Goal: Find specific page/section: Find specific page/section

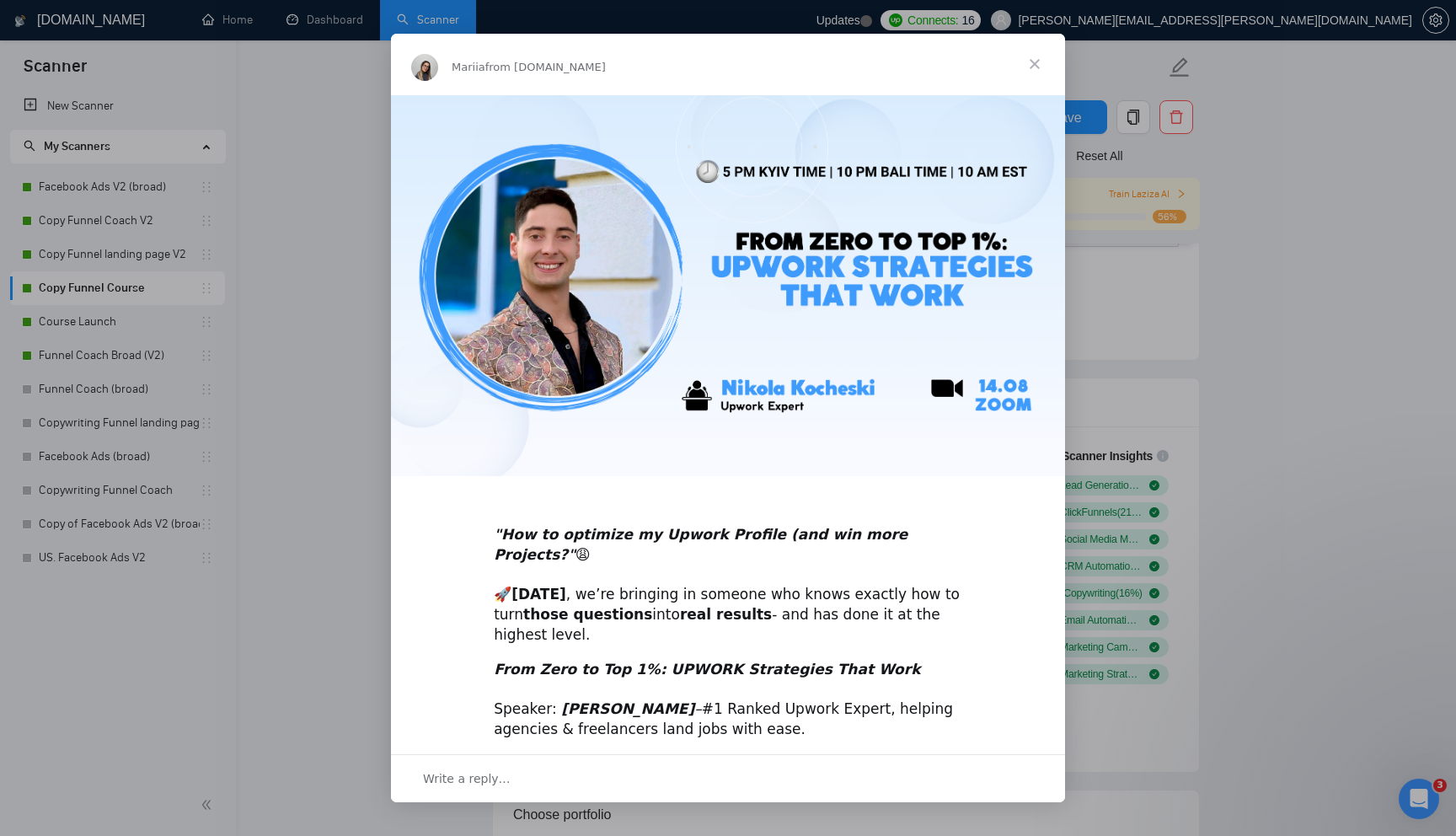
click at [1036, 67] on span "Close" at bounding box center [1035, 63] width 60 height 60
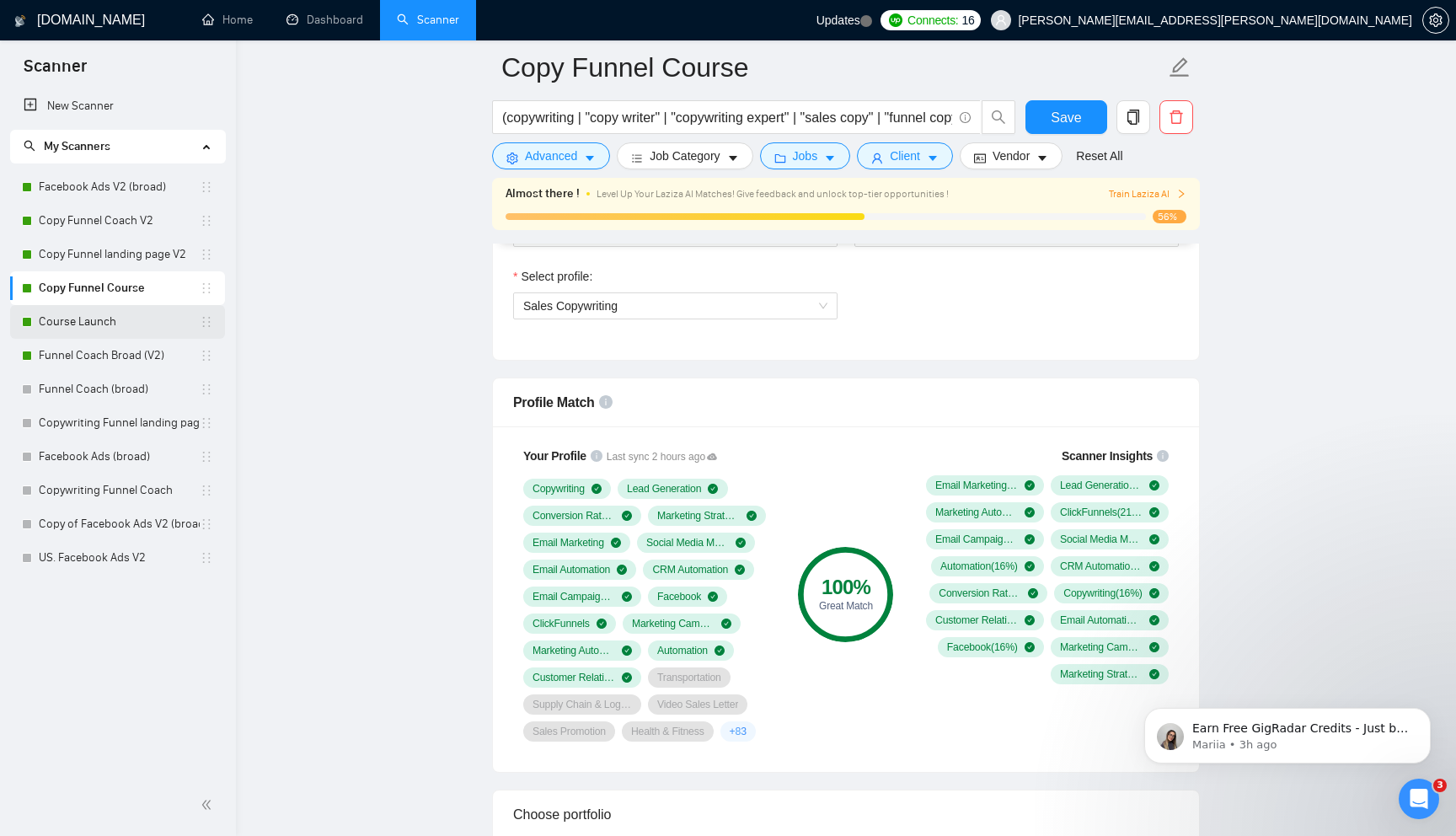
click at [122, 322] on link "Course Launch" at bounding box center [118, 322] width 161 height 34
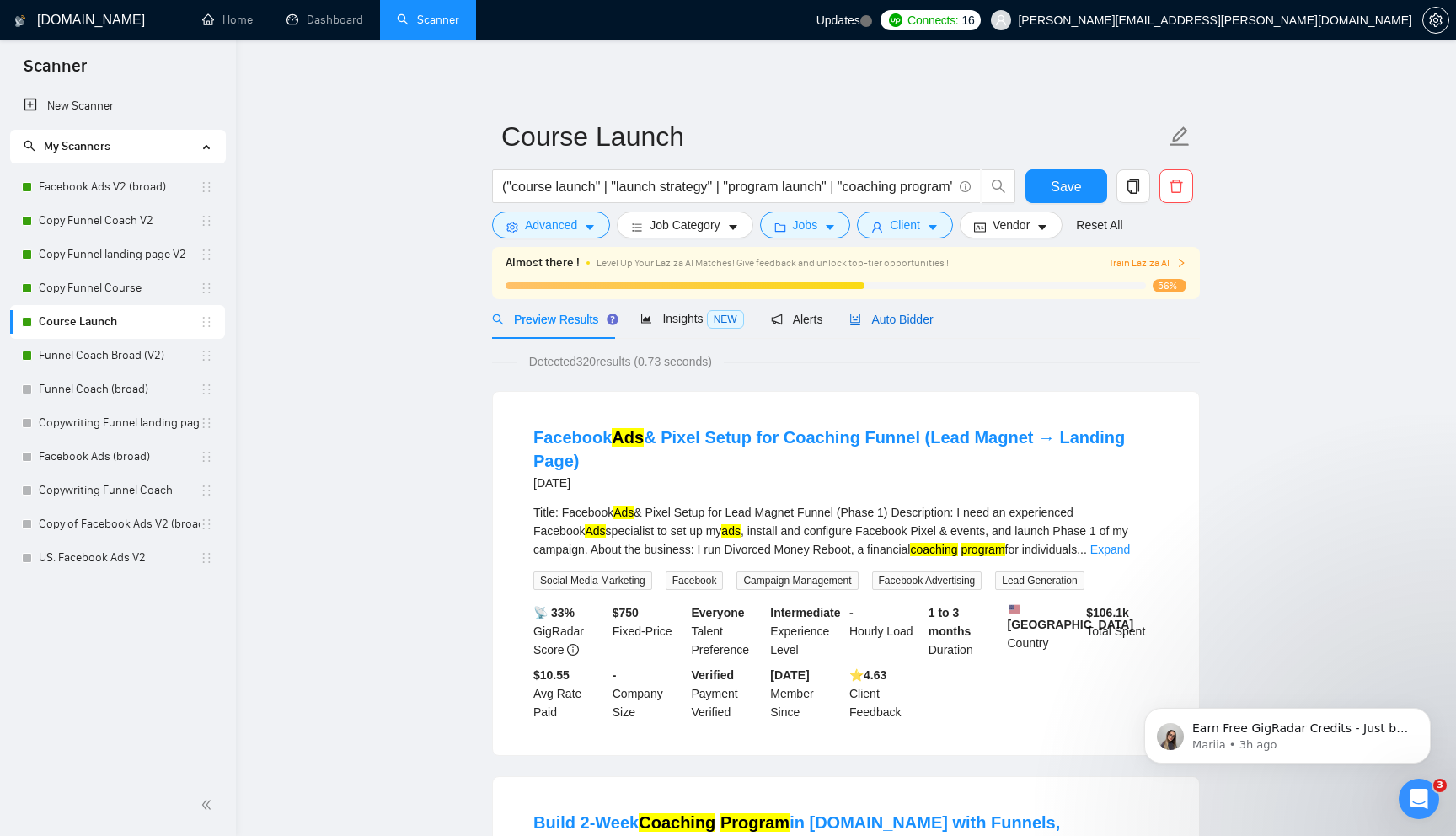
click at [908, 321] on span "Auto Bidder" at bounding box center [891, 320] width 84 height 14
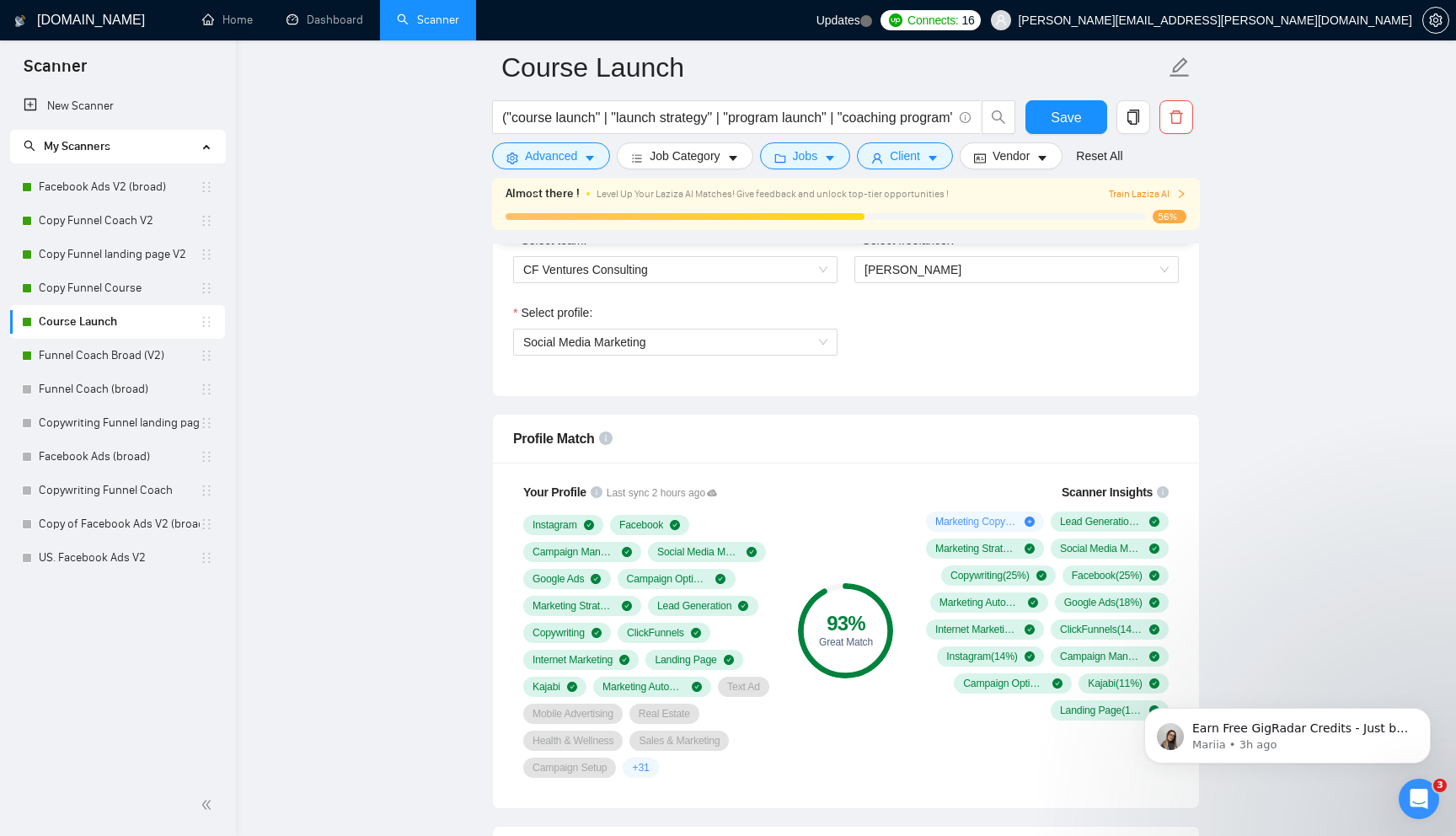
scroll to position [946, 0]
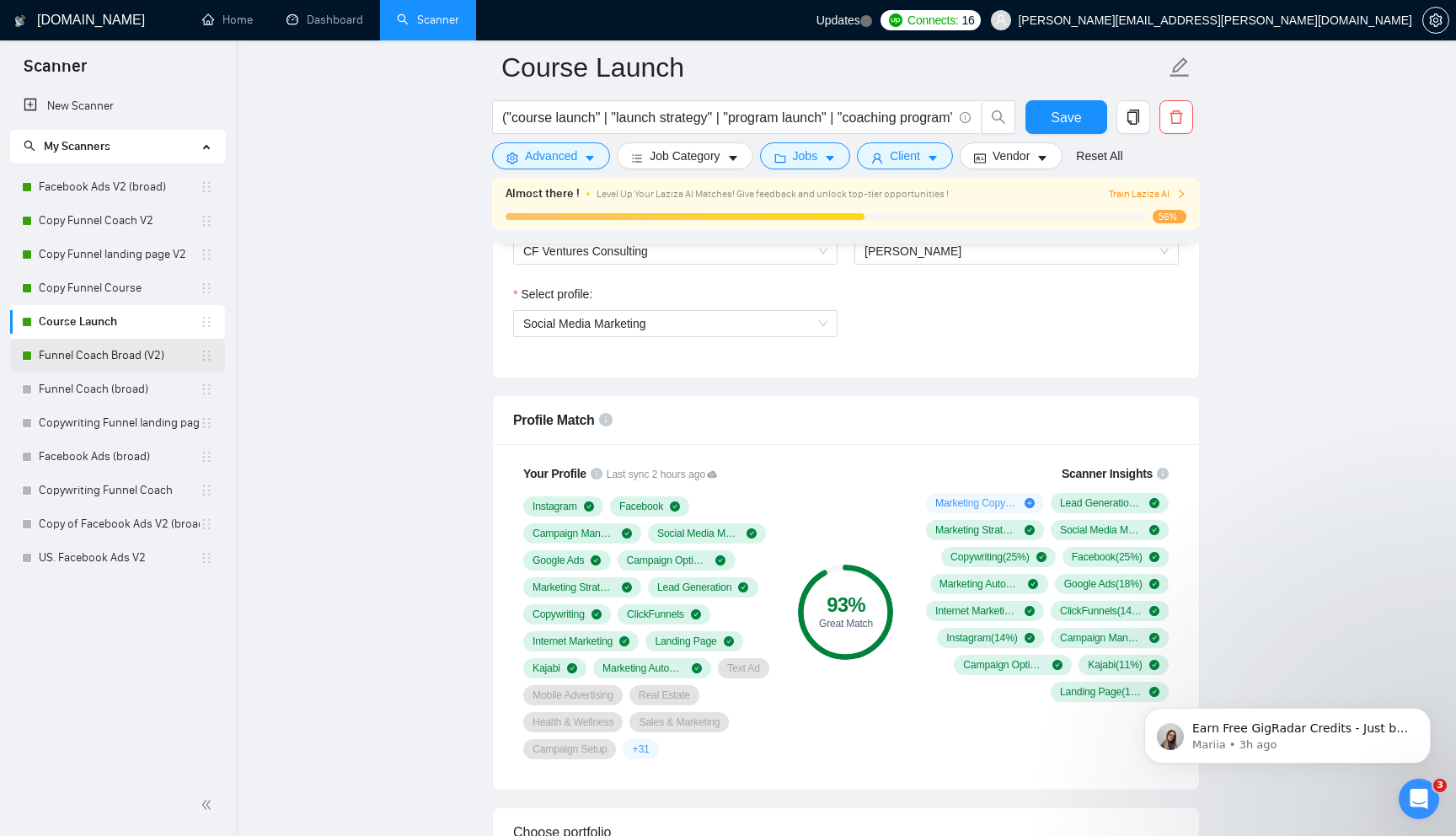
click at [149, 358] on link "Funnel Coach Broad (V2)" at bounding box center [118, 355] width 161 height 34
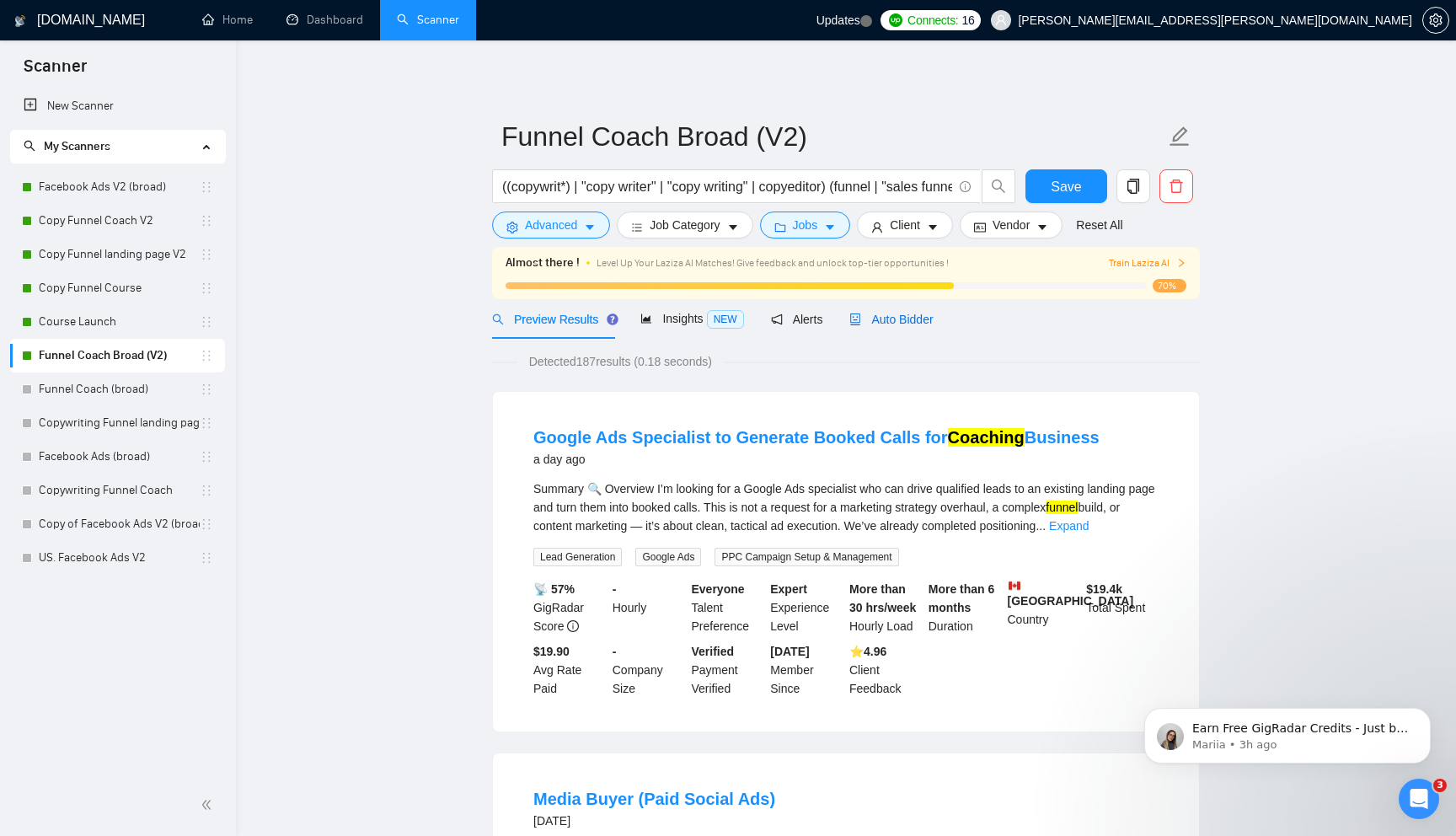
click at [881, 325] on span "Auto Bidder" at bounding box center [891, 320] width 84 height 14
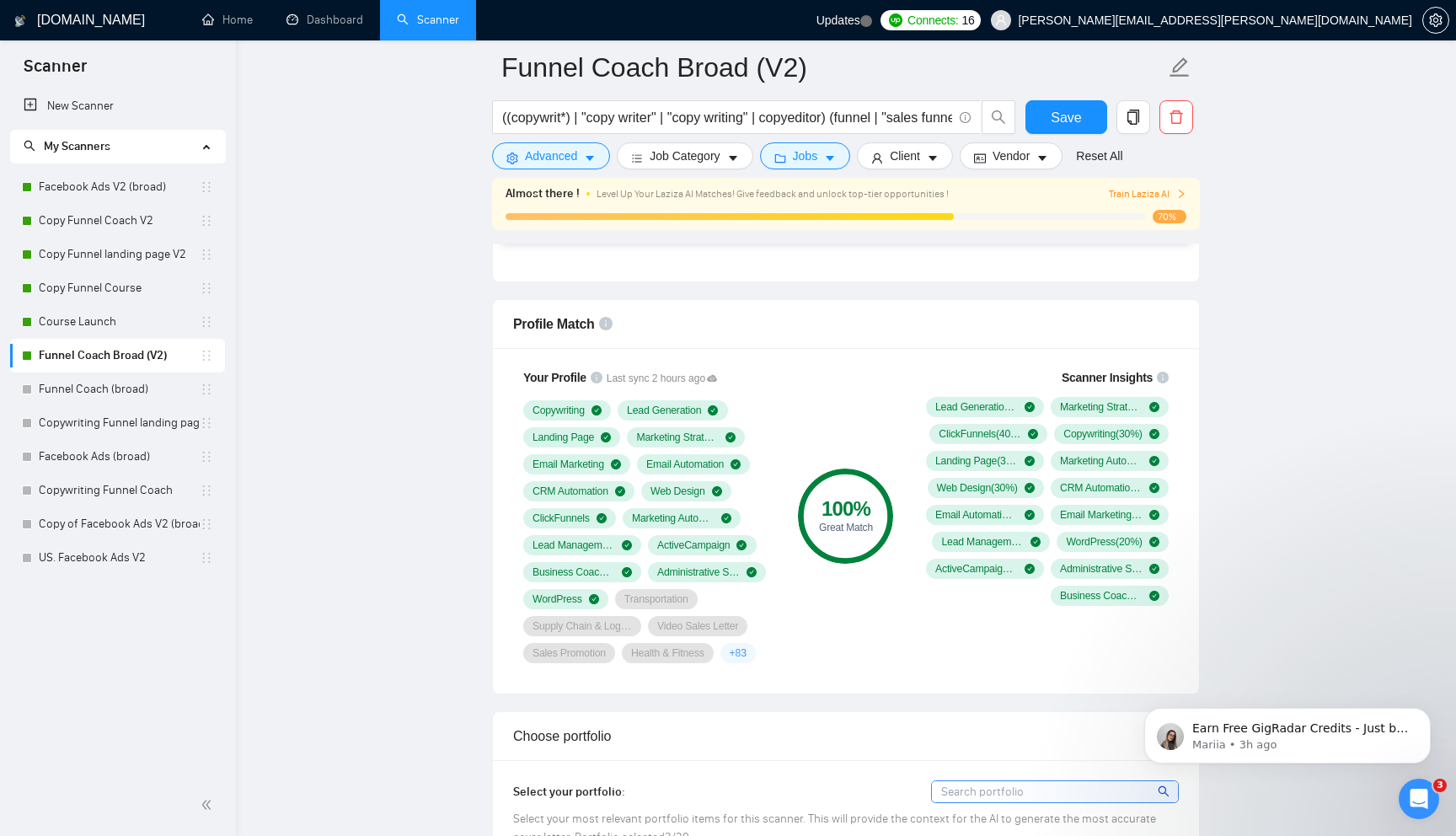
scroll to position [1042, 0]
click at [147, 195] on link "Facebook Ads V2 (broad)" at bounding box center [118, 187] width 161 height 34
